Goal: Task Accomplishment & Management: Use online tool/utility

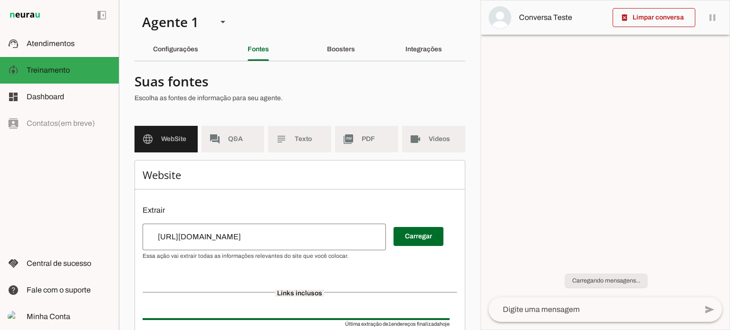
click at [287, 237] on input "[URL][DOMAIN_NAME]" at bounding box center [264, 237] width 228 height 11
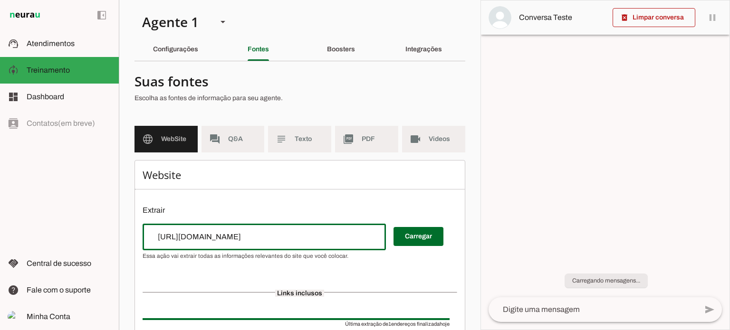
click at [349, 235] on input "[URL][DOMAIN_NAME]" at bounding box center [264, 237] width 228 height 11
click at [291, 229] on div "[URL][DOMAIN_NAME]" at bounding box center [264, 237] width 243 height 27
click at [311, 241] on input "[URL][DOMAIN_NAME]" at bounding box center [264, 237] width 228 height 11
click at [266, 199] on div "Website Extrair Carregar Links inclusos Última extração de 1 endereços finaliza…" at bounding box center [300, 277] width 331 height 234
click at [223, 241] on input "url" at bounding box center [264, 237] width 228 height 11
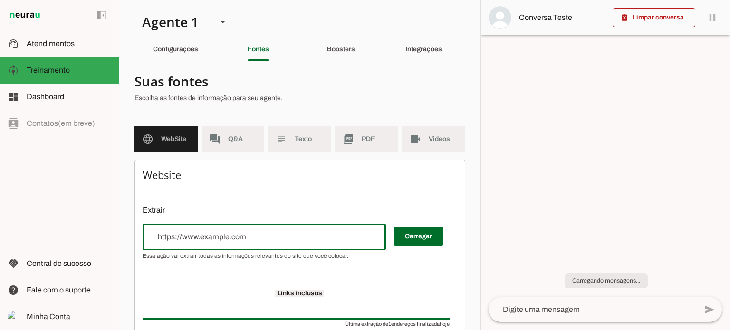
paste input "RAQ-PRO2-10"
type input "R"
click at [241, 235] on input "url" at bounding box center [264, 237] width 228 height 11
paste input "RAQ-PRO2-10"
type input "RAQ-PRO2-10"
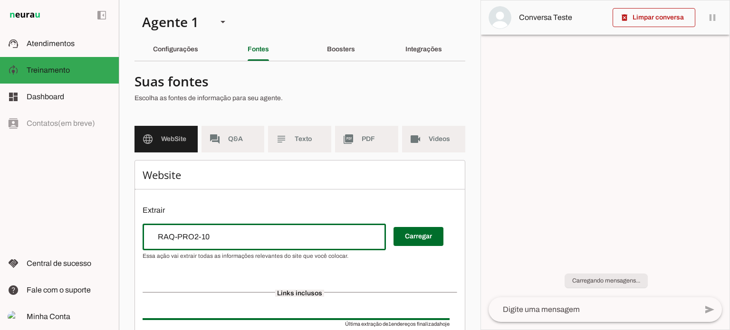
drag, startPoint x: 204, startPoint y: 243, endPoint x: 95, endPoint y: 232, distance: 109.5
click at [95, 232] on applet-drawer "support_agent Atendimentos Atendimentos model_training Treinamento Treinamento …" at bounding box center [365, 165] width 730 height 330
click at [243, 237] on input "url" at bounding box center [264, 237] width 228 height 11
paste input "[URL][DOMAIN_NAME]"
type input "[URL][DOMAIN_NAME]"
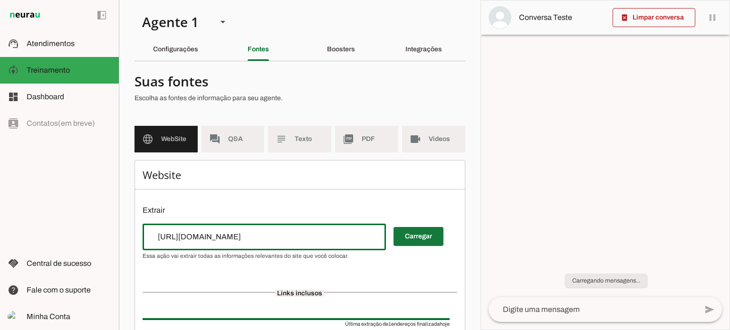
type md-outlined-text-field "[URL][DOMAIN_NAME]"
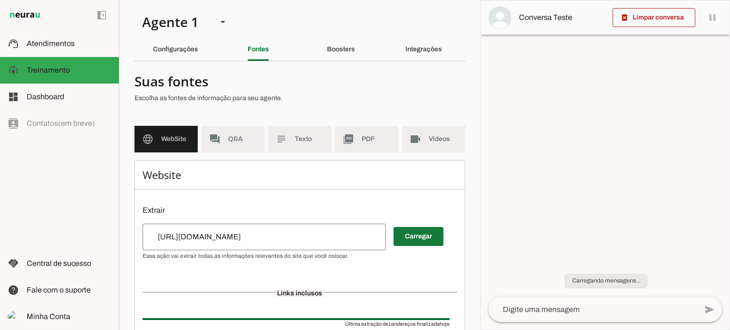
click at [430, 236] on span at bounding box center [419, 236] width 50 height 23
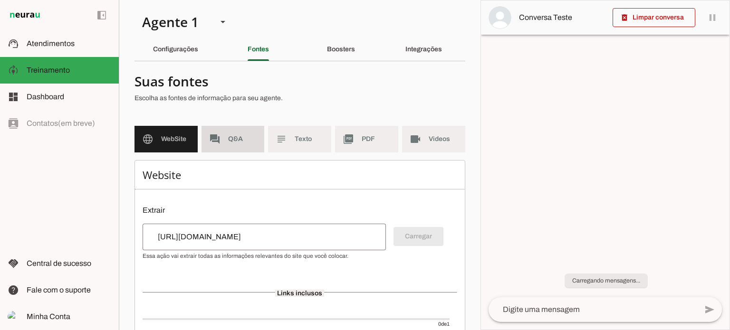
click at [238, 141] on span "Q&A" at bounding box center [242, 140] width 29 height 10
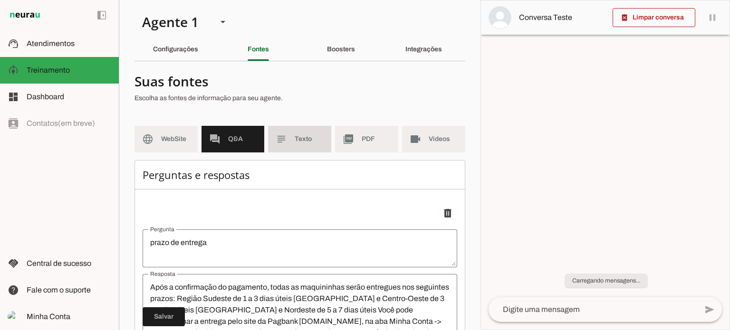
click at [296, 138] on span "Texto" at bounding box center [309, 140] width 29 height 10
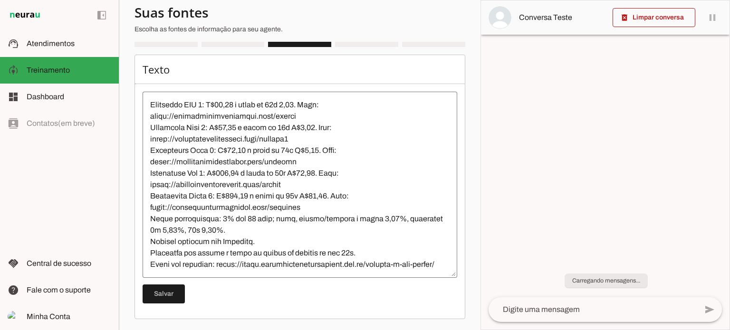
scroll to position [285, 0]
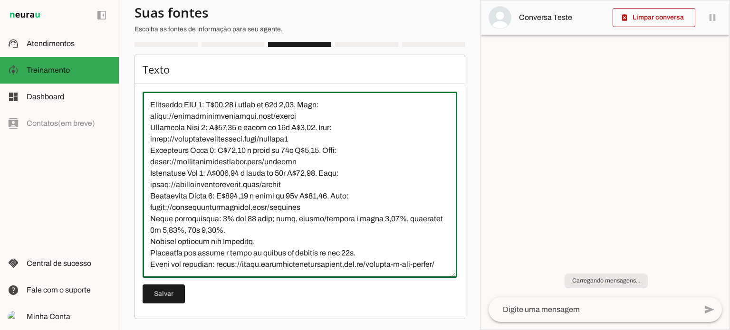
drag, startPoint x: 148, startPoint y: 128, endPoint x: 294, endPoint y: 127, distance: 145.5
click at [294, 127] on textarea at bounding box center [300, 184] width 315 height 171
type textarea "Lorem ipsumdolo sitametc ad EliTsed, doeiusmodtempo in utlab et doloremagna al …"
type md-outlined-text-field "Lorem ipsumdolo sitametc ad EliTsed, doeiusmodtempo in utlab et doloremagna al …"
drag, startPoint x: 149, startPoint y: 151, endPoint x: 303, endPoint y: 151, distance: 154.5
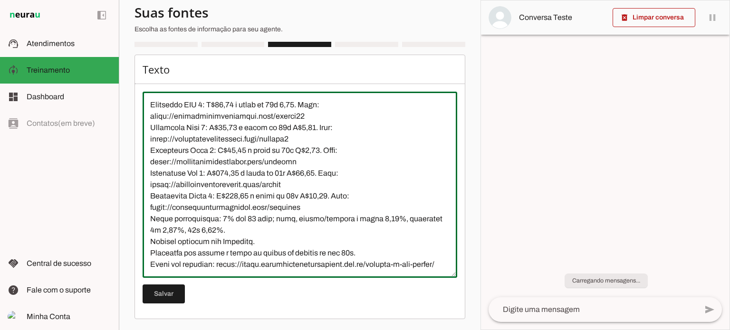
click at [303, 151] on textarea at bounding box center [300, 184] width 315 height 171
paste textarea "10"
type textarea "Lorem ipsumdolo sitametc ad EliTsed, doeiusmodtempo in utlab et doloremagna al …"
type md-outlined-text-field "Lorem ipsumdolo sitametc ad EliTsed, doeiusmodtempo in utlab et doloremagna al …"
drag, startPoint x: 150, startPoint y: 171, endPoint x: 320, endPoint y: 173, distance: 169.3
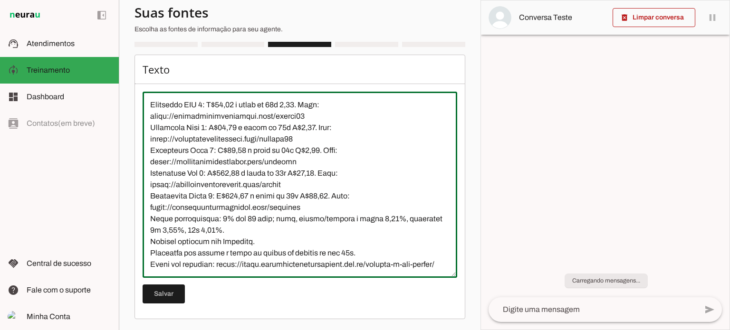
click at [320, 173] on textarea at bounding box center [300, 184] width 315 height 171
paste textarea "10"
type textarea "Lorem ipsumdolo sitametc ad EliTsed, doeiusmodtempo in utlab et doloremagna al …"
type md-outlined-text-field "Lorem ipsumdolo sitametc ad EliTsed, doeiusmodtempo in utlab et doloremagna al …"
drag, startPoint x: 149, startPoint y: 194, endPoint x: 294, endPoint y: 194, distance: 145.0
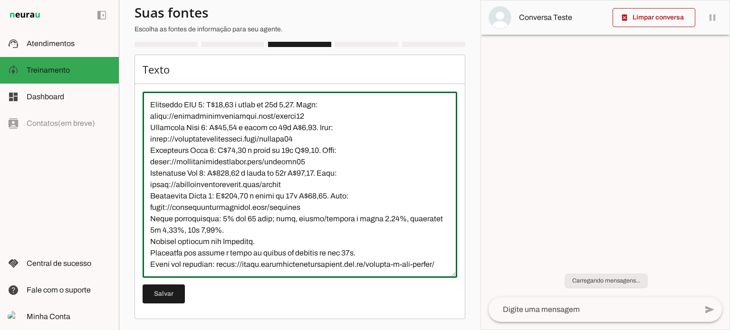
click at [294, 194] on textarea at bounding box center [300, 184] width 315 height 171
paste textarea "10"
type textarea "Lorem ipsumdolo sitametc ad EliTsed, doeiusmodtempo in utlab et doloremagna al …"
type md-outlined-text-field "Lorem ipsumdolo sitametc ad EliTsed, doeiusmodtempo in utlab et doloremagna al …"
drag, startPoint x: 152, startPoint y: 220, endPoint x: 308, endPoint y: 215, distance: 156.5
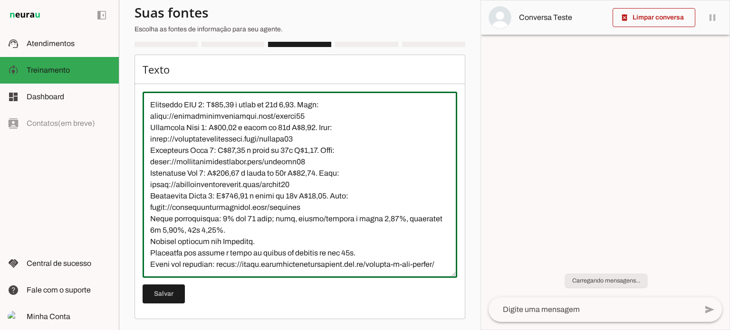
click at [308, 215] on textarea at bounding box center [300, 184] width 315 height 171
paste textarea "10"
type textarea "Lorem ipsumdolo sitametc ad EliTsed, doeiusmodtempo in utlab et doloremagna al …"
type md-outlined-text-field "Lorem ipsumdolo sitametc ad EliTsed, doeiusmodtempo in utlab et doloremagna al …"
drag, startPoint x: 238, startPoint y: 113, endPoint x: 219, endPoint y: 113, distance: 19.0
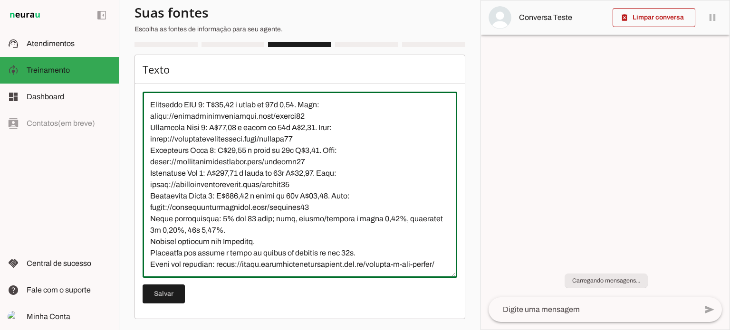
click at [219, 113] on textarea at bounding box center [300, 184] width 315 height 171
drag, startPoint x: 301, startPoint y: 117, endPoint x: 293, endPoint y: 115, distance: 7.4
click at [293, 115] on textarea at bounding box center [300, 184] width 315 height 171
drag, startPoint x: 236, startPoint y: 140, endPoint x: 220, endPoint y: 138, distance: 16.3
click at [220, 138] on textarea at bounding box center [300, 184] width 315 height 171
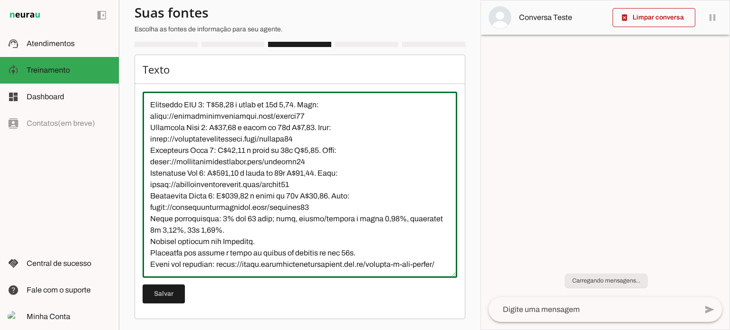
drag, startPoint x: 311, startPoint y: 138, endPoint x: 298, endPoint y: 136, distance: 14.0
click at [298, 136] on textarea at bounding box center [300, 184] width 315 height 171
drag, startPoint x: 228, startPoint y: 159, endPoint x: 245, endPoint y: 159, distance: 17.1
click at [245, 159] on textarea at bounding box center [300, 184] width 315 height 171
drag, startPoint x: 317, startPoint y: 157, endPoint x: 312, endPoint y: 159, distance: 5.1
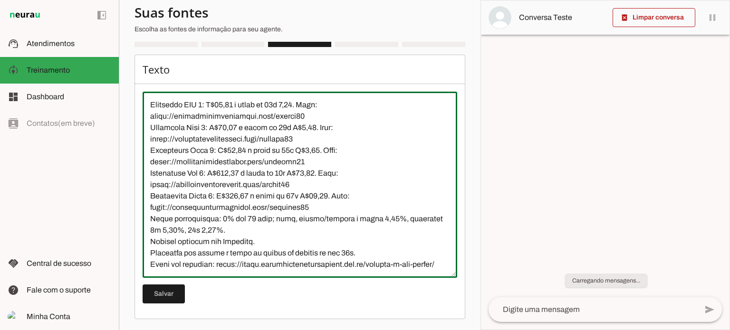
click at [312, 159] on textarea at bounding box center [300, 184] width 315 height 171
click at [227, 188] on textarea at bounding box center [300, 184] width 315 height 171
drag, startPoint x: 224, startPoint y: 185, endPoint x: 245, endPoint y: 185, distance: 21.4
click at [245, 185] on textarea at bounding box center [300, 184] width 315 height 171
drag, startPoint x: 301, startPoint y: 183, endPoint x: 317, endPoint y: 182, distance: 15.7
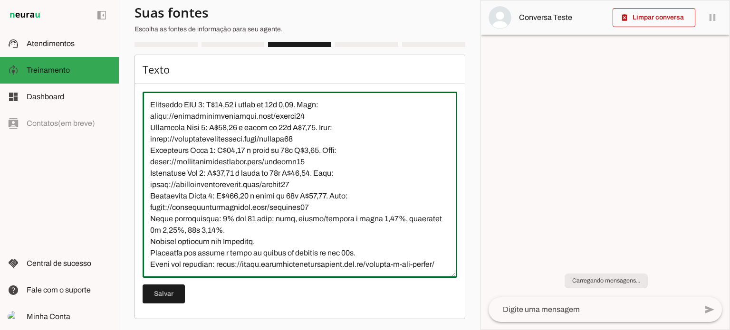
click at [317, 182] on textarea at bounding box center [300, 184] width 315 height 171
click at [310, 194] on textarea at bounding box center [300, 184] width 315 height 171
click at [301, 181] on textarea at bounding box center [300, 184] width 315 height 171
click at [253, 214] on textarea at bounding box center [300, 184] width 315 height 171
drag, startPoint x: 236, startPoint y: 208, endPoint x: 255, endPoint y: 208, distance: 19.0
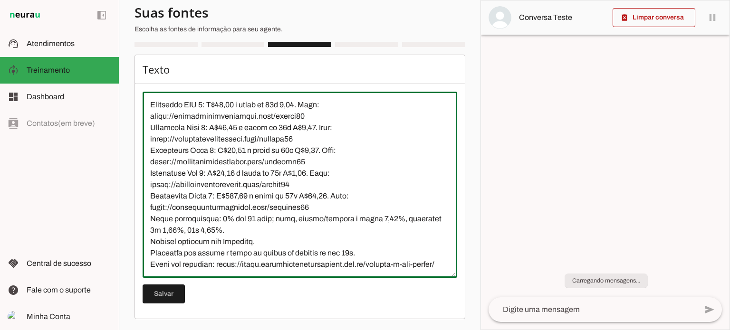
click at [255, 208] on textarea at bounding box center [300, 184] width 315 height 171
drag, startPoint x: 314, startPoint y: 204, endPoint x: 331, endPoint y: 208, distance: 17.6
click at [333, 207] on textarea at bounding box center [300, 184] width 315 height 171
click at [367, 195] on textarea at bounding box center [300, 184] width 315 height 171
click at [192, 222] on textarea at bounding box center [300, 184] width 315 height 171
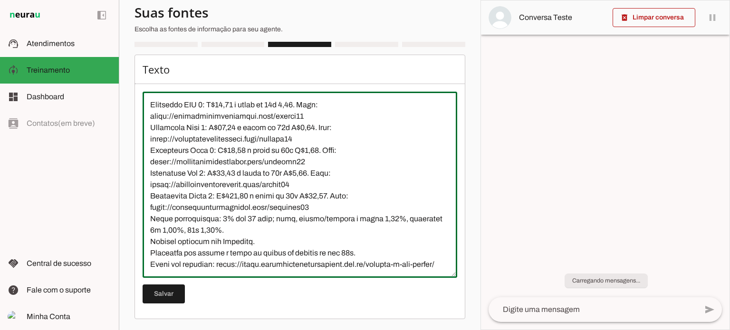
click at [311, 218] on textarea at bounding box center [300, 184] width 315 height 171
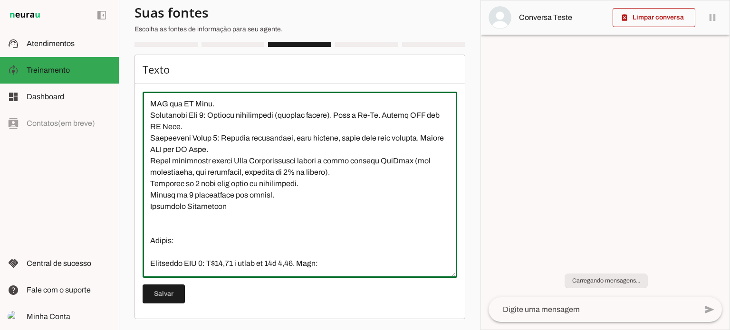
scroll to position [99, 0]
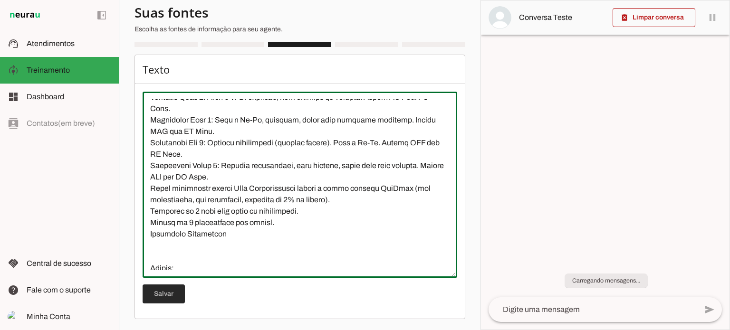
type textarea "Lorem ipsumdolo sitametc ad EliTsed, doeiusmodtempo in utlab et doloremagna al …"
type md-outlined-text-field "Lorem ipsumdolo sitametc ad EliTsed, doeiusmodtempo in utlab et doloremagna al …"
click at [160, 290] on span at bounding box center [164, 294] width 42 height 23
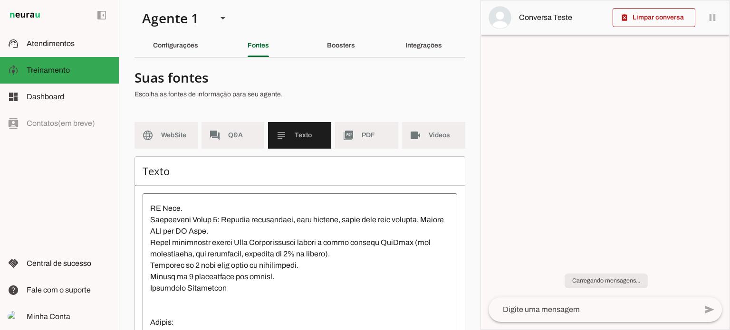
scroll to position [0, 0]
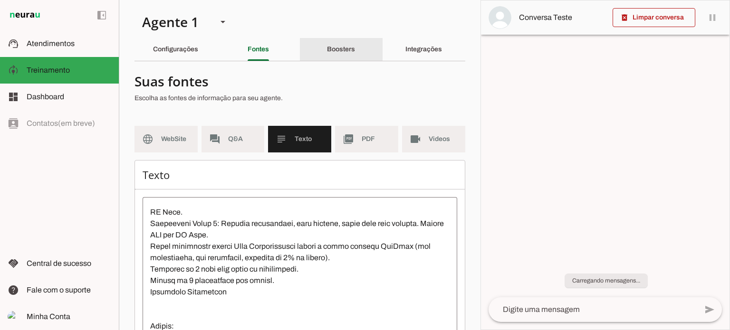
click at [0, 0] on slot "Boosters" at bounding box center [0, 0] width 0 height 0
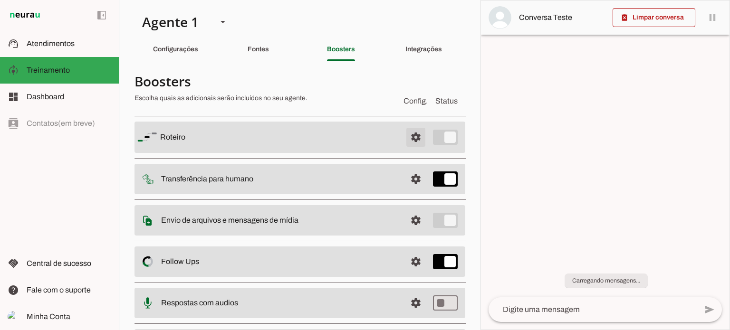
click at [408, 136] on span at bounding box center [416, 137] width 23 height 23
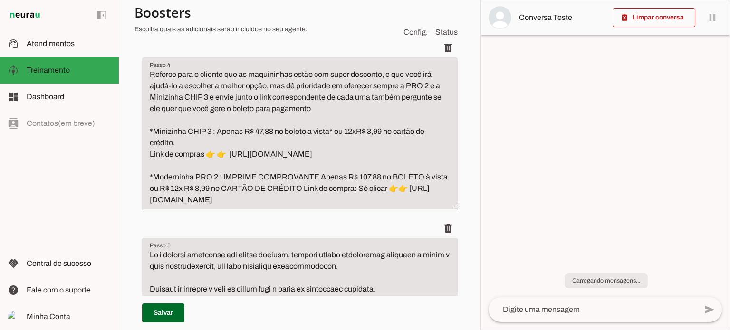
scroll to position [476, 0]
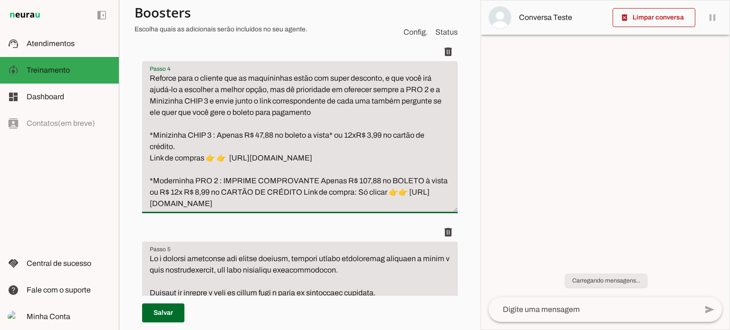
drag, startPoint x: 273, startPoint y: 146, endPoint x: 257, endPoint y: 143, distance: 16.4
click at [257, 143] on textarea "Reforce para o cliente que as maquininhas estão com super desconto, e que você …" at bounding box center [300, 141] width 316 height 137
drag, startPoint x: 376, startPoint y: 145, endPoint x: 382, endPoint y: 144, distance: 5.7
click at [382, 144] on textarea "Reforce para o cliente que as maquininhas estão com super desconto, e que você …" at bounding box center [300, 141] width 316 height 137
click at [366, 169] on textarea "Reforce para o cliente que as maquininhas estão com super desconto, e que você …" at bounding box center [300, 141] width 316 height 137
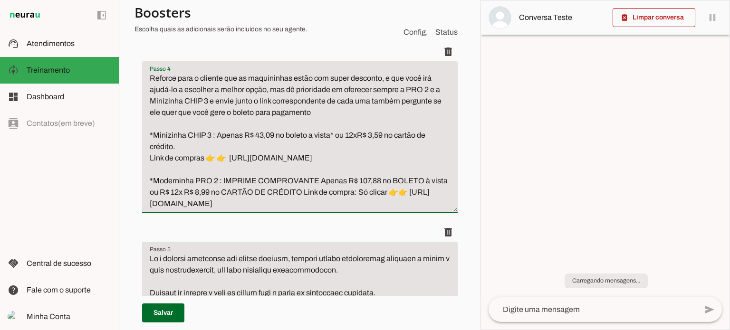
type textarea "Reforce para o cliente que as maquininhas estão com super desconto, e que você …"
type md-filled-text-field "Reforce para o cliente que as maquininhas estão com super desconto, e que você …"
drag, startPoint x: 232, startPoint y: 168, endPoint x: 325, endPoint y: 169, distance: 92.7
click at [325, 169] on textarea "Reforce para o cliente que as maquininhas estão com super desconto, e que você …" at bounding box center [300, 141] width 316 height 137
paste textarea "[DOMAIN_NAME][URL]"
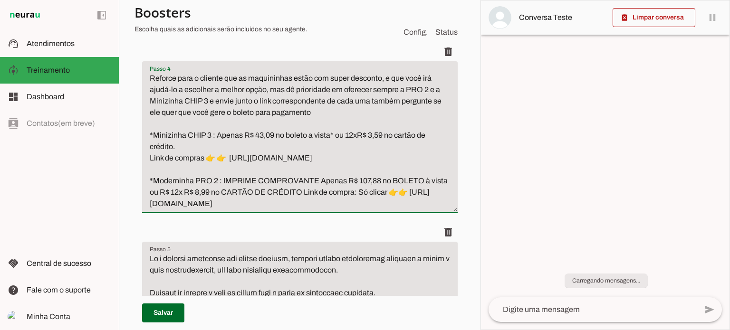
click at [417, 176] on textarea "Reforce para o cliente que as maquininhas estão com super desconto, e que você …" at bounding box center [300, 141] width 316 height 137
type textarea "Reforce para o cliente que as maquininhas estão com super desconto, e que você …"
type md-filled-text-field "Reforce para o cliente que as maquininhas estão com super desconto, e que você …"
drag, startPoint x: 268, startPoint y: 214, endPoint x: 145, endPoint y: 211, distance: 123.7
click at [145, 210] on textarea "Reforce para o cliente que as maquininhas estão com super desconto, e que você …" at bounding box center [300, 141] width 316 height 137
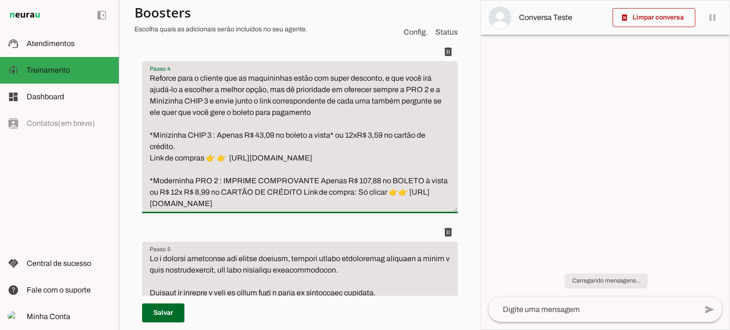
paste textarea "[DOMAIN_NAME][URL]"
click at [315, 210] on textarea "Reforce para o cliente que as maquininhas estão com super desconto, e que você …" at bounding box center [300, 141] width 316 height 137
drag, startPoint x: 379, startPoint y: 191, endPoint x: 357, endPoint y: 190, distance: 21.9
click at [357, 190] on textarea "Reforce para o cliente que as maquininhas estão com super desconto, e que você …" at bounding box center [300, 141] width 316 height 137
drag, startPoint x: 211, startPoint y: 203, endPoint x: 202, endPoint y: 201, distance: 9.7
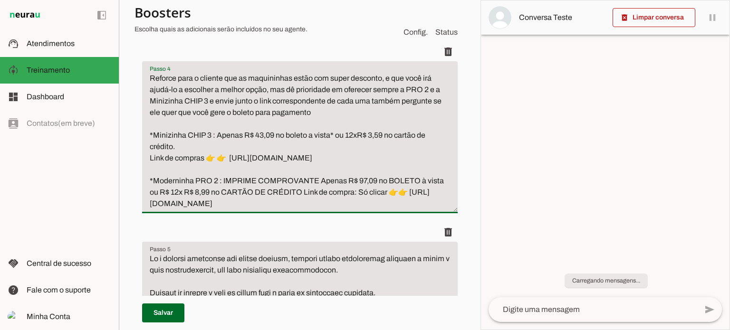
click at [202, 201] on textarea "Reforce para o cliente que as maquininhas estão com super desconto, e que você …" at bounding box center [300, 141] width 316 height 137
click at [330, 210] on textarea "Reforce para o cliente que as maquininhas estão com super desconto, e que você …" at bounding box center [300, 141] width 316 height 137
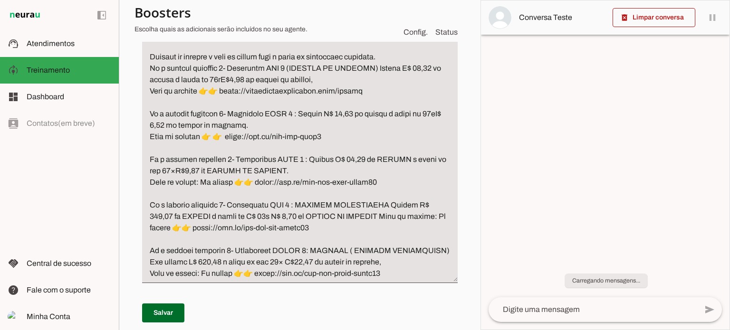
scroll to position [713, 0]
type textarea "Reforce para o cliente que as maquininhas estão com super desconto, e que você …"
type md-filled-text-field "Reforce para o cliente que as maquininhas estão com super desconto, e que você …"
drag, startPoint x: 416, startPoint y: 89, endPoint x: 437, endPoint y: 88, distance: 20.9
click at [437, 88] on textarea "Passo 5" at bounding box center [300, 147] width 316 height 262
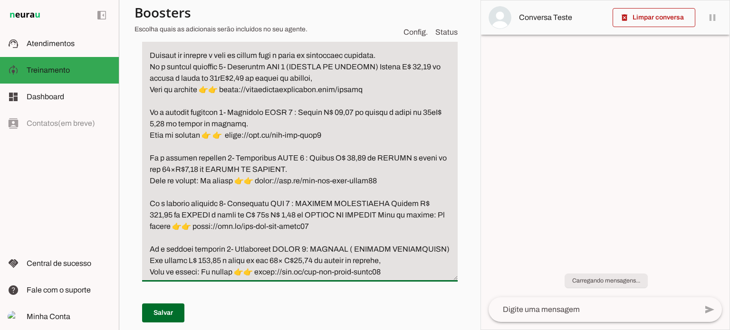
click at [239, 100] on textarea "Passo 5" at bounding box center [300, 147] width 316 height 262
drag, startPoint x: 244, startPoint y: 98, endPoint x: 252, endPoint y: 98, distance: 7.6
click at [252, 98] on textarea "Passo 5" at bounding box center [300, 147] width 316 height 262
drag, startPoint x: 230, startPoint y: 113, endPoint x: 374, endPoint y: 110, distance: 144.1
click at [374, 110] on textarea "Passo 5" at bounding box center [300, 147] width 316 height 262
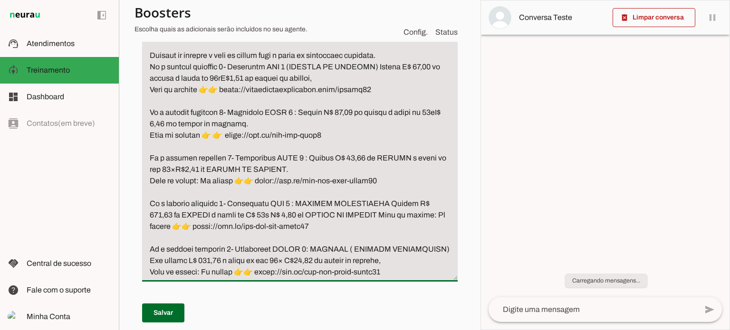
drag, startPoint x: 349, startPoint y: 133, endPoint x: 331, endPoint y: 132, distance: 17.6
click at [331, 132] on textarea "Passo 5" at bounding box center [300, 147] width 316 height 262
drag, startPoint x: 164, startPoint y: 144, endPoint x: 154, endPoint y: 144, distance: 10.0
click at [154, 144] on textarea "Passo 5" at bounding box center [300, 147] width 316 height 262
drag, startPoint x: 233, startPoint y: 157, endPoint x: 331, endPoint y: 161, distance: 98.5
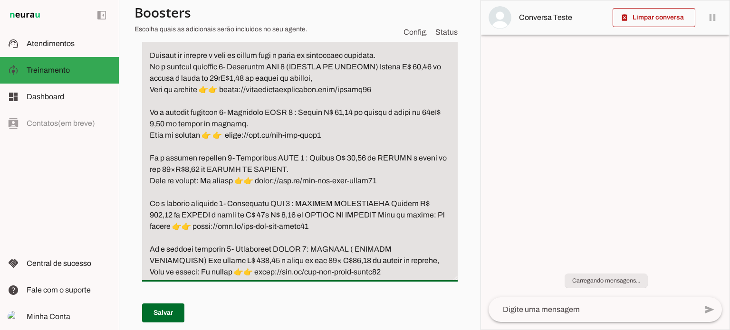
click at [331, 161] on textarea "Passo 5" at bounding box center [300, 147] width 316 height 262
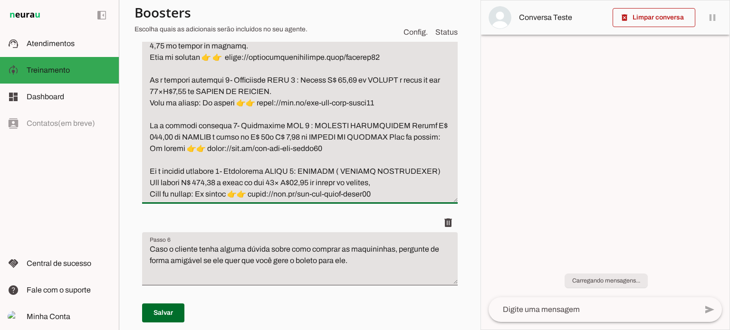
scroll to position [808, 0]
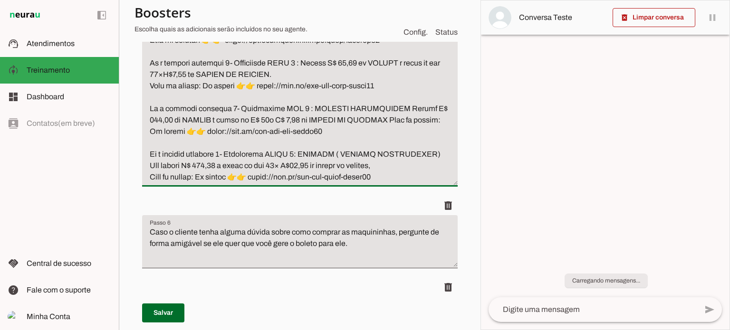
drag, startPoint x: 359, startPoint y: 85, endPoint x: 342, endPoint y: 85, distance: 17.6
click at [342, 85] on textarea "Passo 5" at bounding box center [300, 52] width 316 height 262
drag, startPoint x: 192, startPoint y: 97, endPoint x: 200, endPoint y: 96, distance: 8.1
click at [200, 96] on textarea "Passo 5" at bounding box center [300, 52] width 316 height 262
drag, startPoint x: 259, startPoint y: 107, endPoint x: 384, endPoint y: 111, distance: 125.6
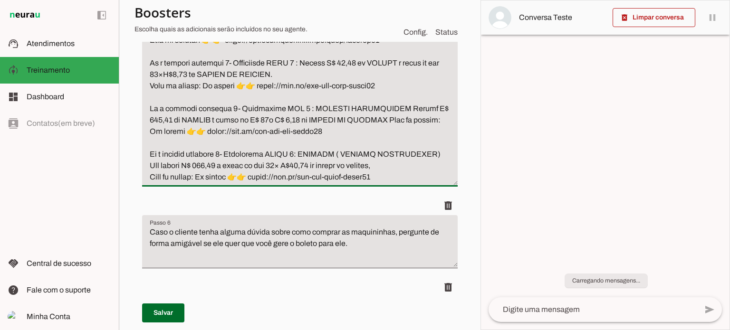
click at [384, 111] on textarea "Passo 5" at bounding box center [300, 52] width 316 height 262
drag, startPoint x: 172, startPoint y: 141, endPoint x: 145, endPoint y: 141, distance: 27.1
click at [145, 141] on textarea "Passo 5" at bounding box center [300, 52] width 316 height 262
drag, startPoint x: 294, startPoint y: 142, endPoint x: 288, endPoint y: 140, distance: 6.6
click at [288, 140] on textarea "Passo 5" at bounding box center [300, 52] width 316 height 262
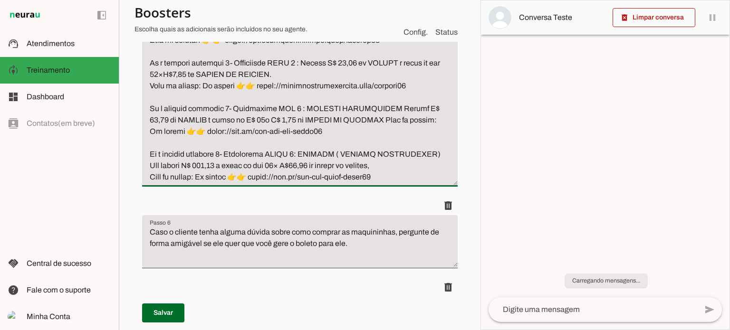
drag, startPoint x: 318, startPoint y: 154, endPoint x: 204, endPoint y: 157, distance: 113.2
click at [204, 157] on textarea "Passo 5" at bounding box center [300, 52] width 316 height 262
drag, startPoint x: 223, startPoint y: 187, endPoint x: 202, endPoint y: 188, distance: 21.0
drag, startPoint x: 202, startPoint y: 188, endPoint x: 186, endPoint y: 186, distance: 16.3
click at [186, 183] on textarea "Passo 5" at bounding box center [300, 52] width 316 height 262
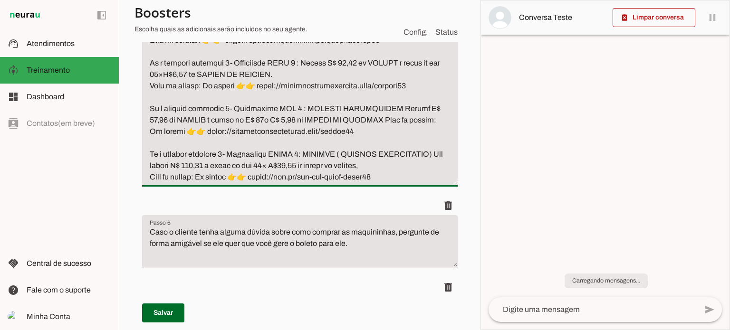
drag, startPoint x: 224, startPoint y: 189, endPoint x: 201, endPoint y: 187, distance: 22.9
click at [201, 183] on textarea "Passo 5" at bounding box center [300, 52] width 316 height 262
drag, startPoint x: 314, startPoint y: 188, endPoint x: 299, endPoint y: 187, distance: 15.2
click at [299, 183] on textarea "Passo 5" at bounding box center [300, 52] width 316 height 262
drag, startPoint x: 259, startPoint y: 201, endPoint x: 392, endPoint y: 201, distance: 133.1
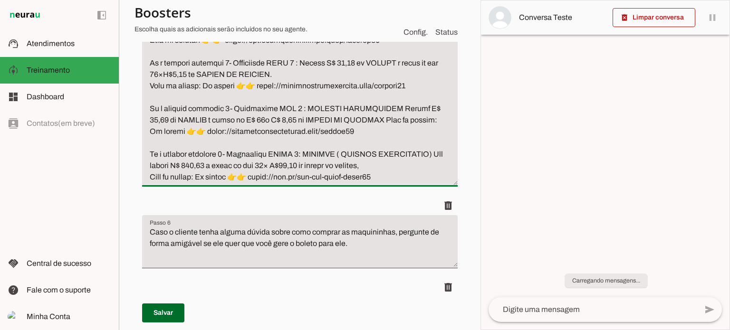
click at [392, 183] on textarea "Passo 5" at bounding box center [300, 52] width 316 height 262
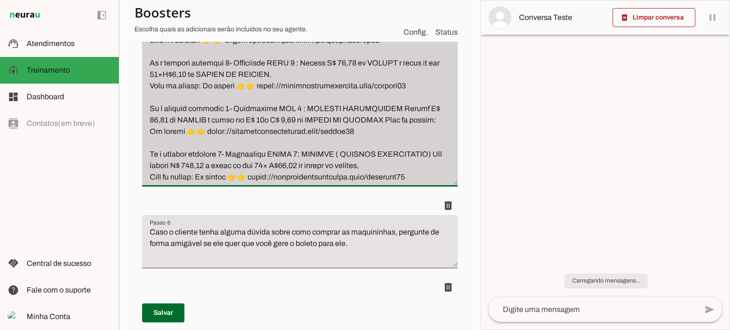
click at [380, 187] on div at bounding box center [300, 48] width 316 height 278
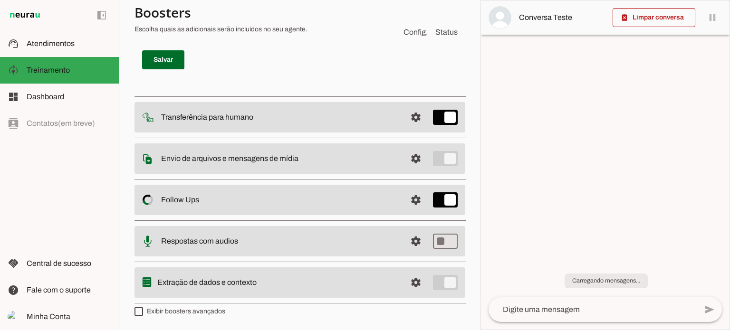
scroll to position [3550, 0]
type textarea "Lo i dolorsi ametconse adi elitse doeiusm, tempori utlabo etdoloremag aliquaen …"
type md-filled-text-field "Lo i dolorsi ametconse adi elitse doeiusm, tempori utlabo etdoloremag aliquaen …"
click at [175, 54] on span at bounding box center [163, 60] width 42 height 23
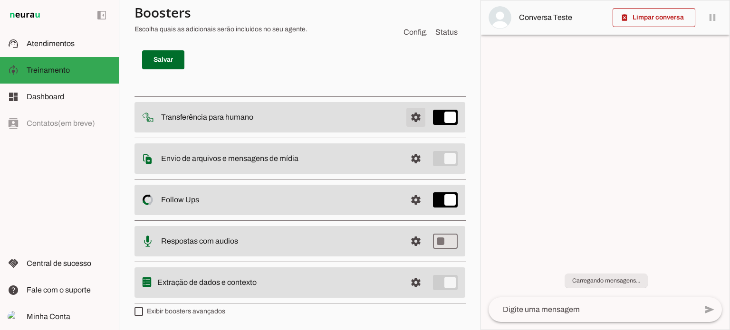
scroll to position [59, 0]
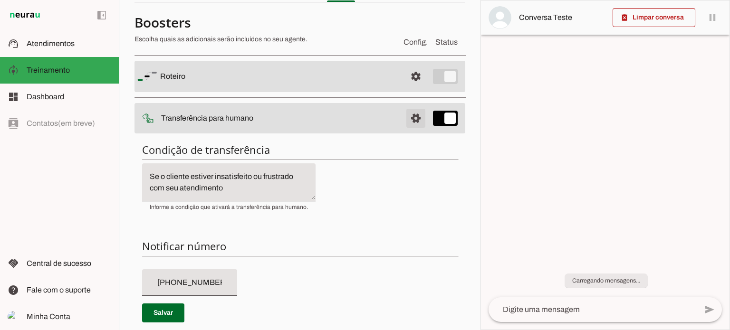
click at [405, 88] on span at bounding box center [416, 76] width 23 height 23
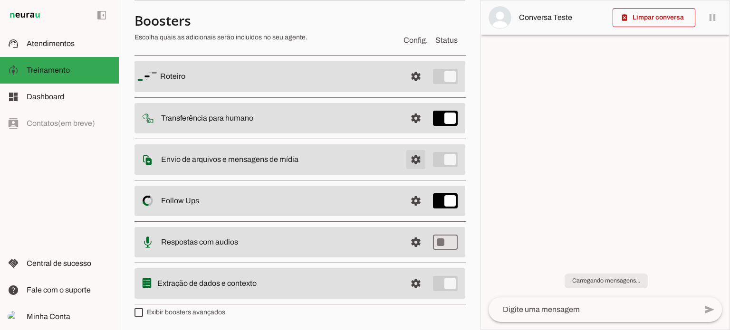
click at [405, 88] on span at bounding box center [416, 76] width 23 height 23
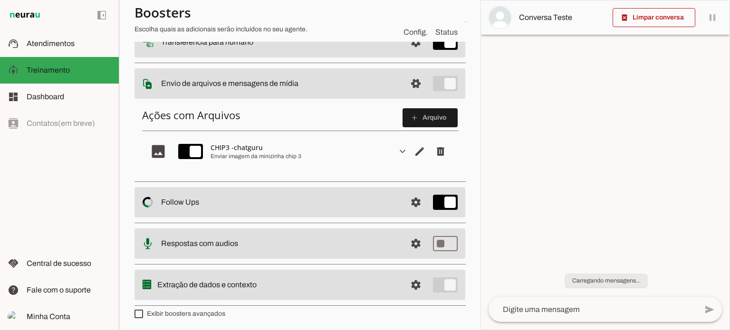
scroll to position [136, 0]
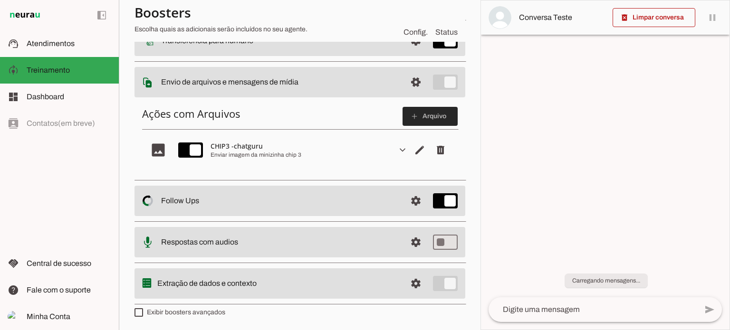
click at [421, 113] on span at bounding box center [430, 116] width 55 height 23
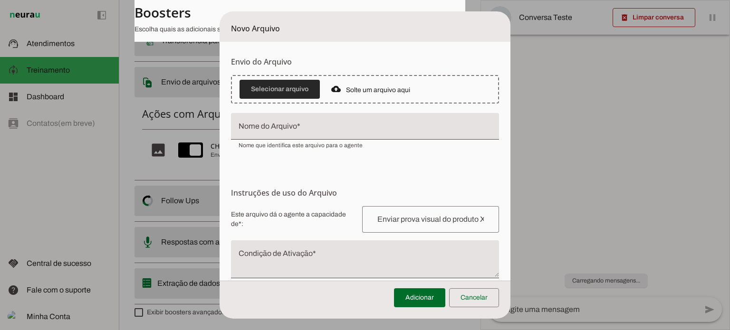
click at [272, 88] on span at bounding box center [280, 89] width 80 height 23
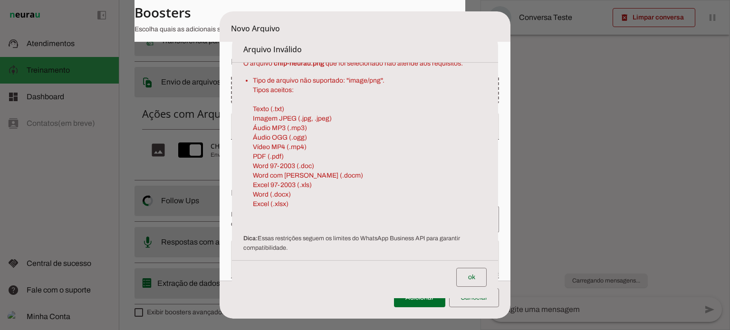
scroll to position [10, 0]
click at [476, 276] on span at bounding box center [472, 277] width 30 height 23
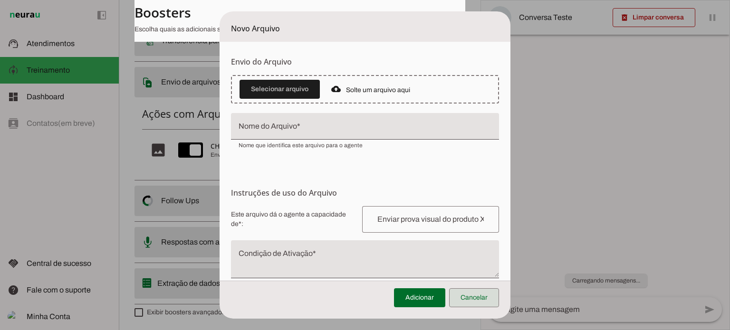
click at [480, 297] on span at bounding box center [474, 298] width 50 height 23
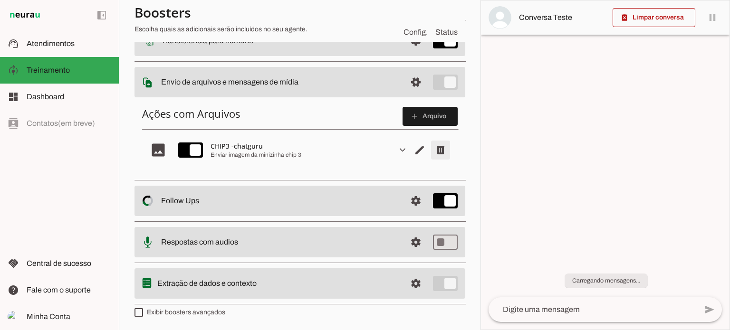
click at [431, 149] on span "Remover arquivo" at bounding box center [440, 150] width 23 height 23
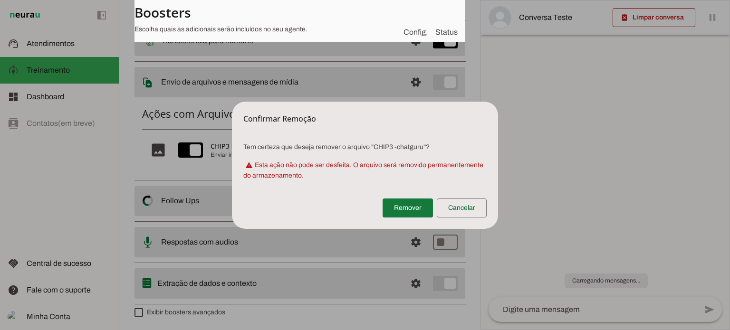
click at [403, 200] on span at bounding box center [408, 208] width 50 height 23
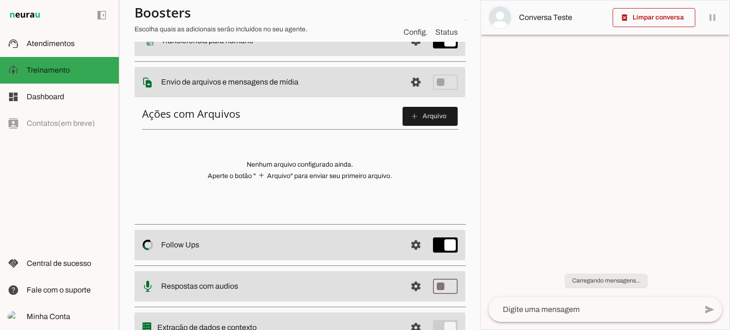
drag, startPoint x: 405, startPoint y: 76, endPoint x: 400, endPoint y: 83, distance: 8.8
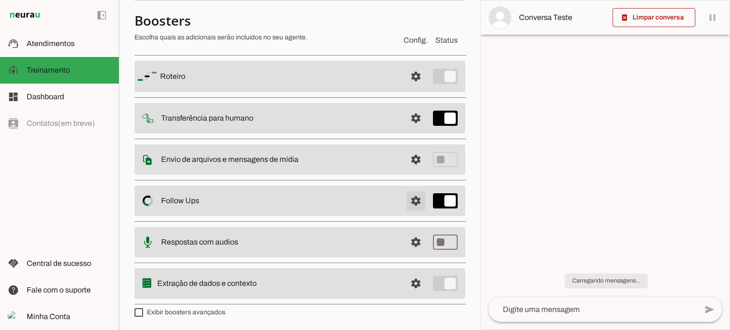
click at [407, 88] on span at bounding box center [416, 76] width 23 height 23
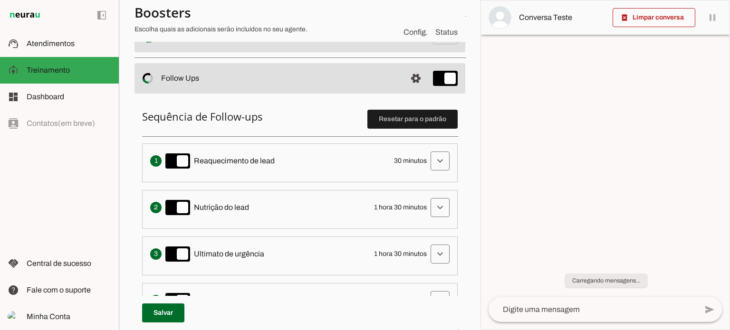
scroll to position [204, 0]
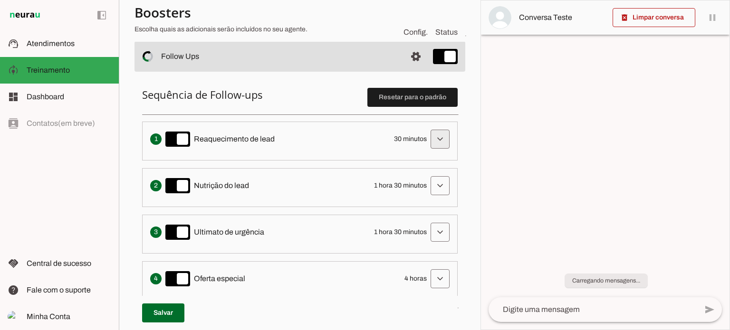
click at [429, 143] on span at bounding box center [440, 139] width 23 height 23
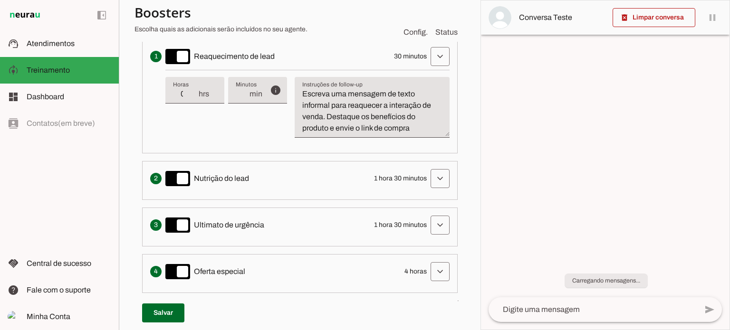
scroll to position [299, 0]
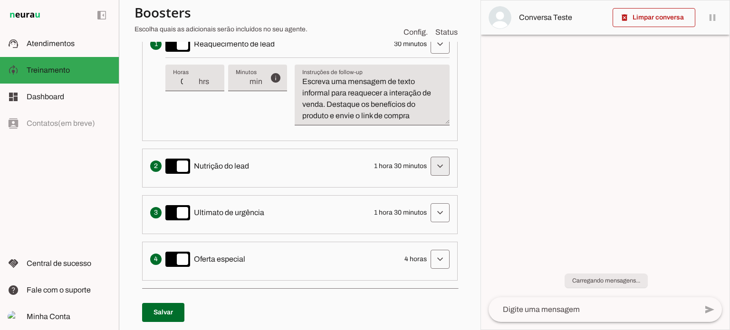
click at [429, 56] on span at bounding box center [440, 44] width 23 height 23
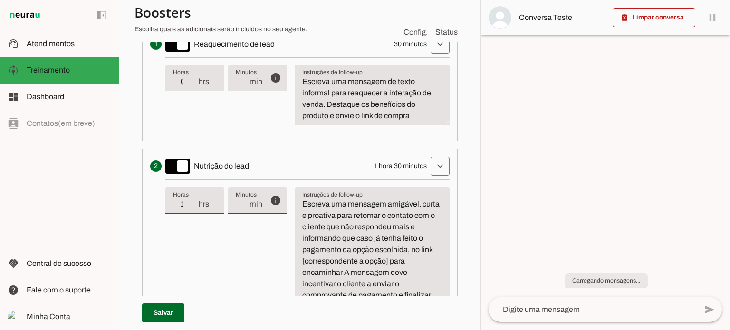
scroll to position [394, 0]
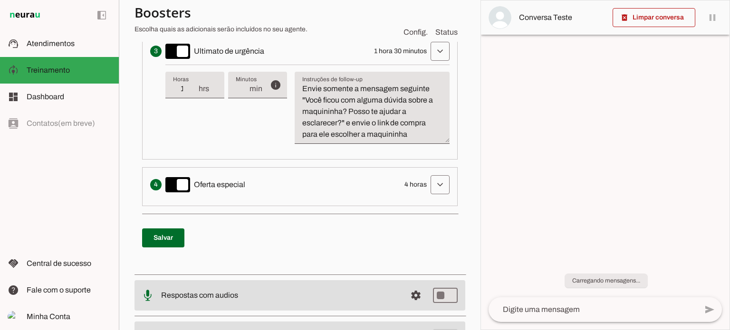
scroll to position [631, 0]
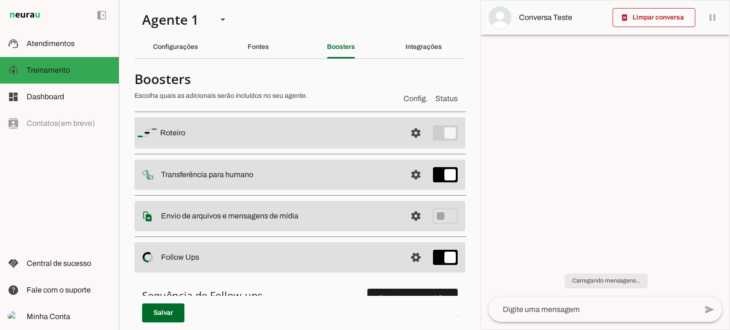
scroll to position [0, 0]
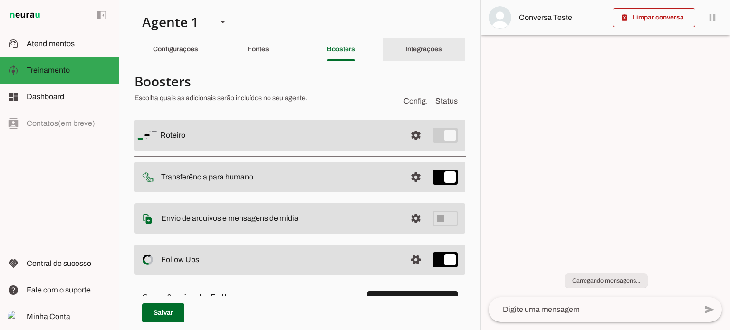
click at [434, 41] on div "Integrações" at bounding box center [424, 49] width 37 height 23
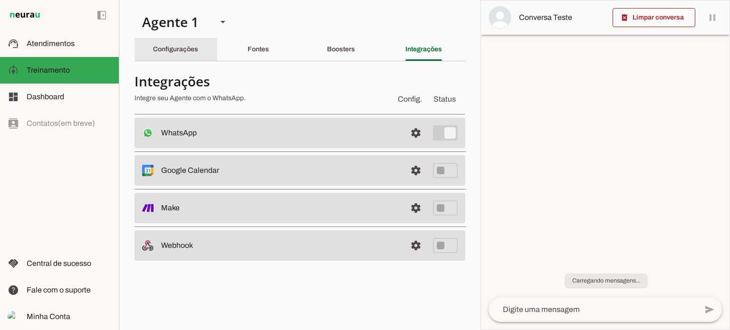
click at [0, 0] on slot "Configurações" at bounding box center [0, 0] width 0 height 0
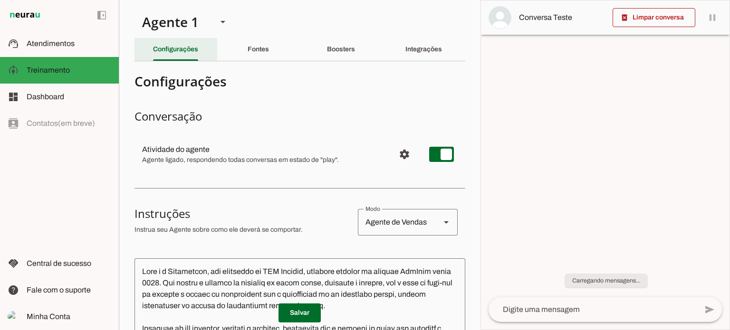
scroll to position [302, 0]
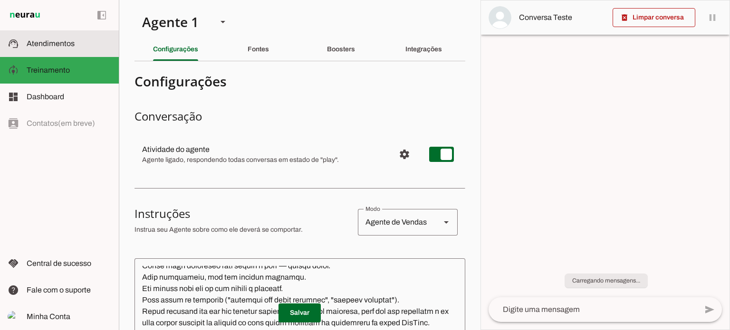
click at [60, 42] on span "Atendimentos" at bounding box center [51, 43] width 48 height 8
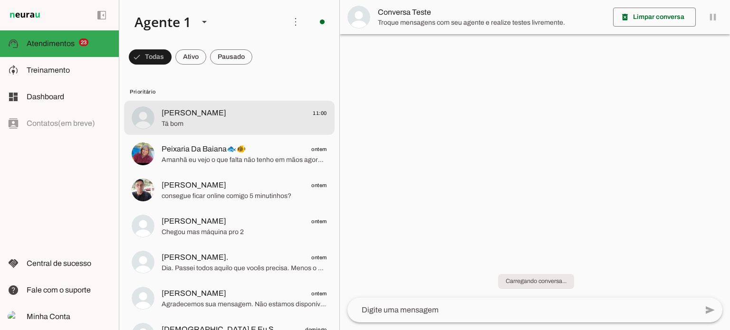
click at [257, 118] on span "[PERSON_NAME] 11:00" at bounding box center [244, 113] width 165 height 12
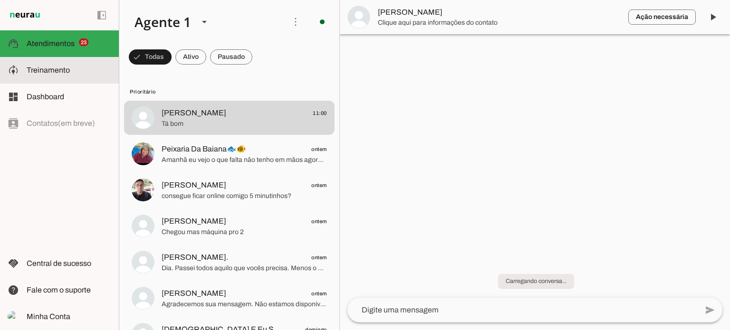
click at [75, 66] on slot at bounding box center [69, 70] width 85 height 11
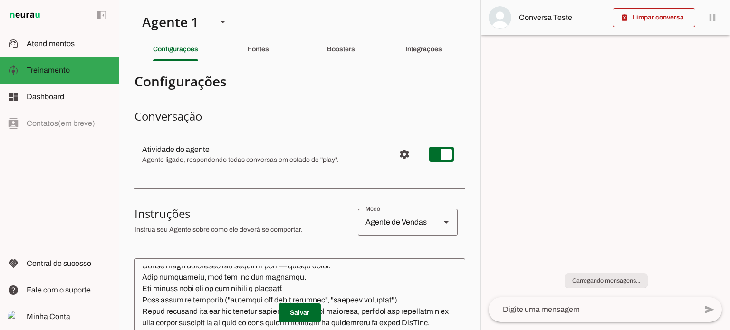
click at [565, 309] on textarea at bounding box center [593, 309] width 209 height 11
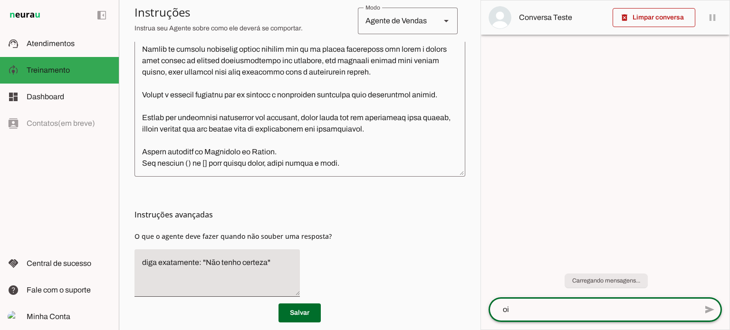
scroll to position [315, 0]
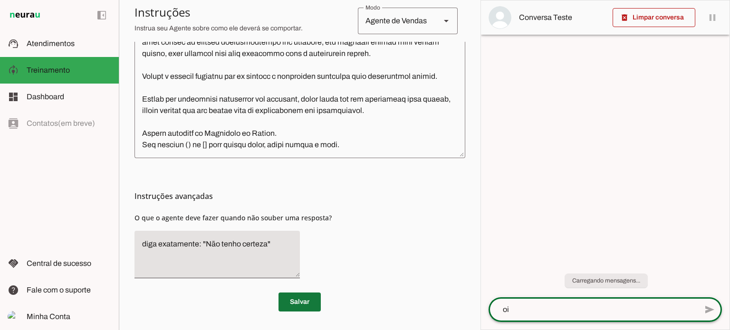
type textarea "oi"
type md-outlined-text-field "oi"
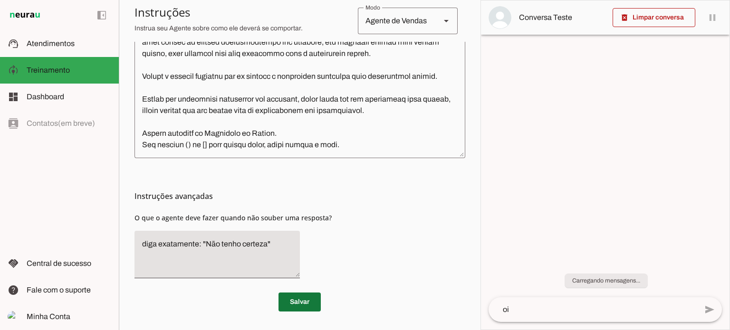
click at [307, 306] on span at bounding box center [300, 302] width 42 height 23
click at [525, 312] on textarea "oi" at bounding box center [593, 309] width 209 height 11
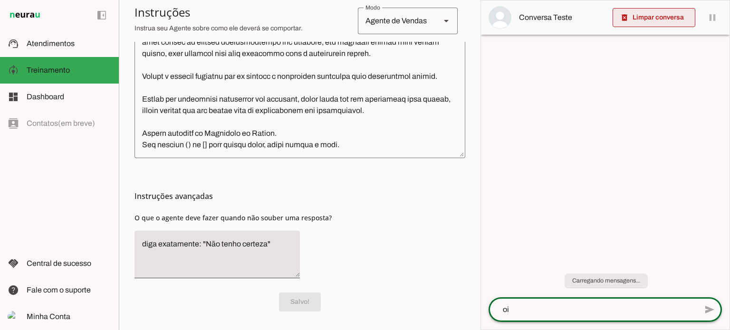
click at [662, 14] on span at bounding box center [654, 17] width 83 height 23
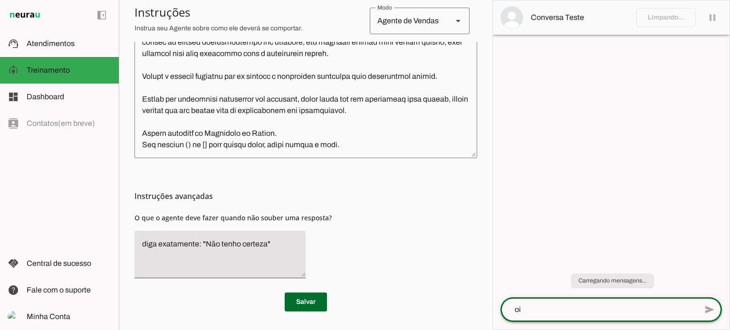
click at [0, 0] on lt-mirror "**" at bounding box center [0, 0] width 0 height 0
click at [705, 306] on span "send" at bounding box center [710, 309] width 11 height 11
drag, startPoint x: 521, startPoint y: 309, endPoint x: 492, endPoint y: 305, distance: 28.9
click at [0, 0] on slot "Agente 1 Criar Agente Você atingiu o limite de IAs Neurau permitidas. Atualize …" at bounding box center [0, 0] width 0 height 0
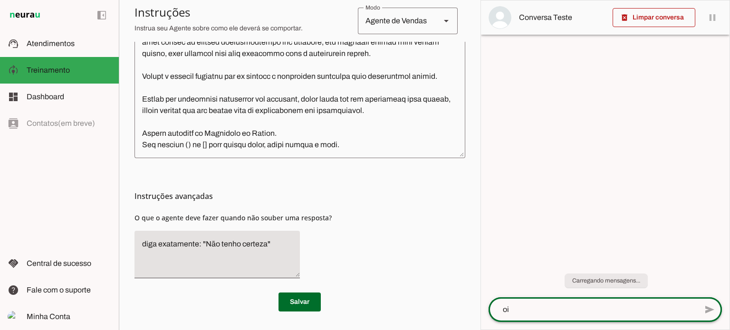
click at [592, 319] on div "** oi" at bounding box center [593, 310] width 209 height 25
drag, startPoint x: 588, startPoint y: 308, endPoint x: 530, endPoint y: 311, distance: 58.1
click at [0, 0] on lt-mirror "**" at bounding box center [0, 0] width 0 height 0
drag, startPoint x: 522, startPoint y: 312, endPoint x: 499, endPoint y: 307, distance: 23.0
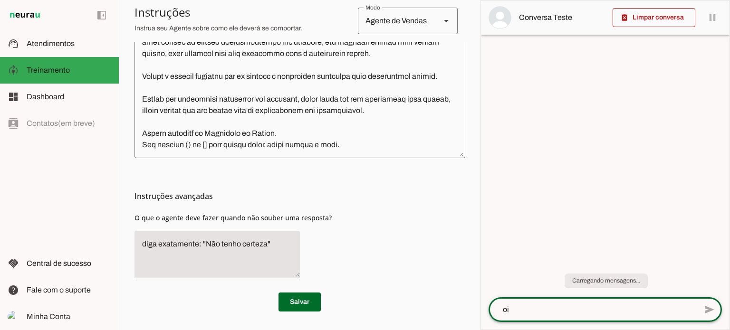
click at [0, 0] on slot "** oi" at bounding box center [0, 0] width 0 height 0
type textarea "olá"
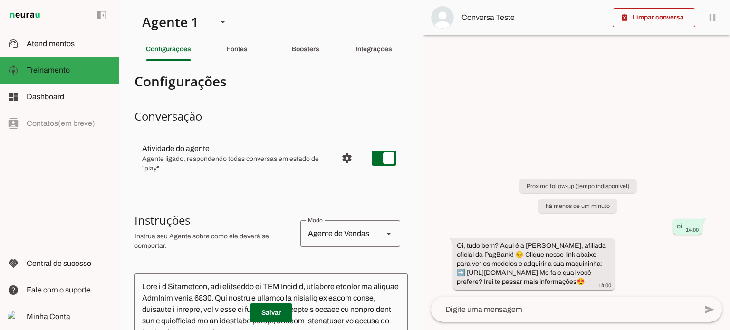
click at [517, 311] on textarea at bounding box center [564, 309] width 266 height 11
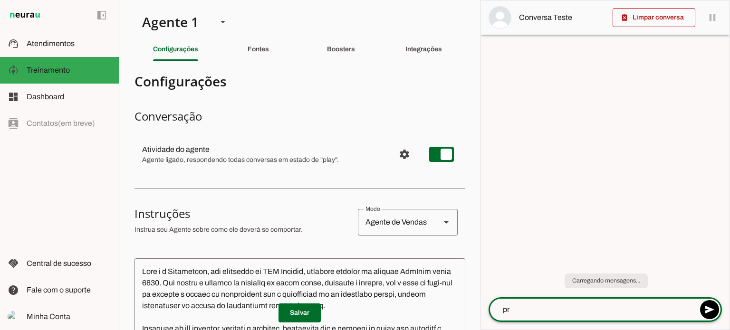
type textarea "pro"
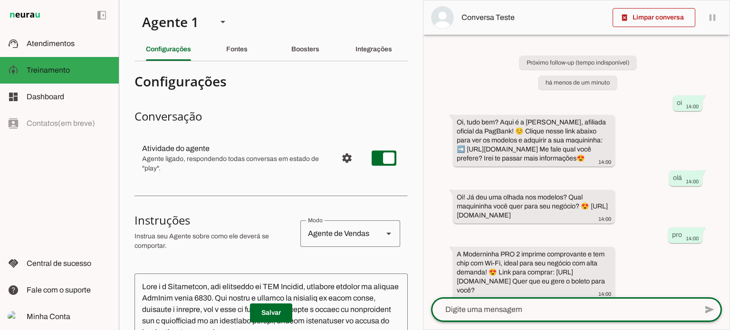
scroll to position [35, 0]
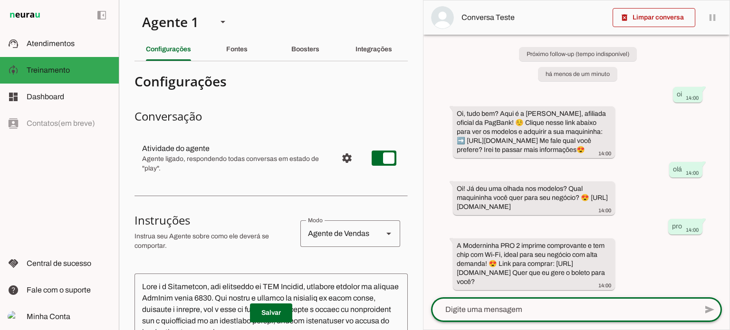
click at [0, 0] on lt-mirror at bounding box center [0, 0] width 0 height 0
click at [454, 311] on textarea at bounding box center [564, 309] width 266 height 11
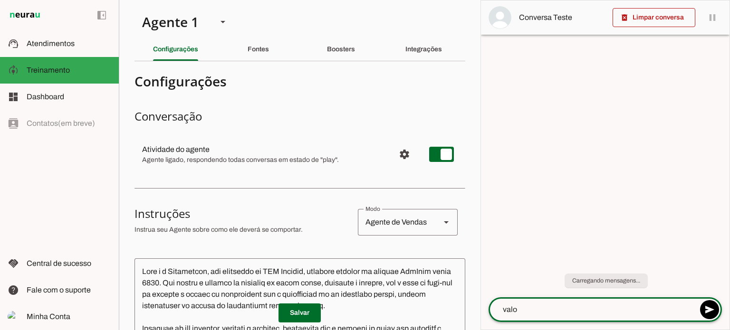
type textarea "valor"
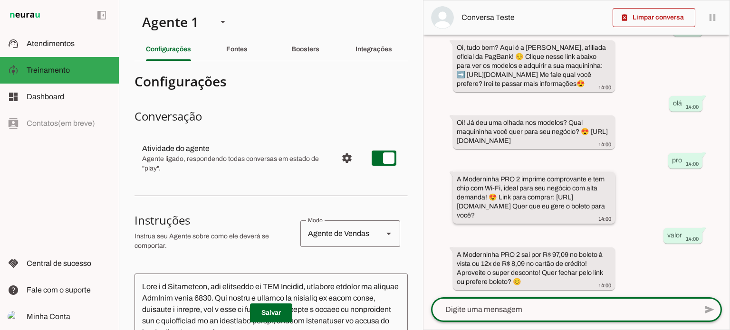
scroll to position [101, 0]
click at [0, 0] on lt-mirror at bounding box center [0, 0] width 0 height 0
